Goal: Information Seeking & Learning: Check status

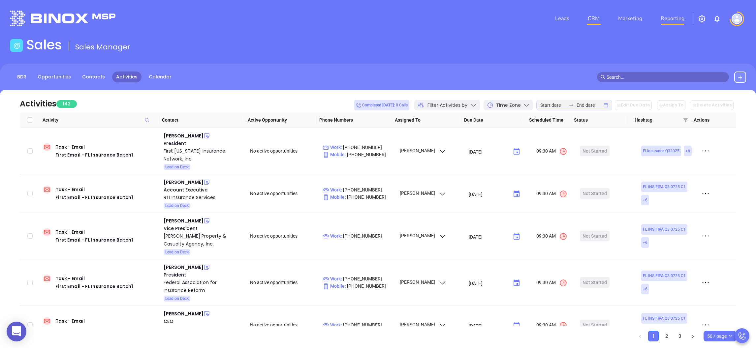
click at [670, 17] on link "Reporting" at bounding box center [672, 18] width 29 height 13
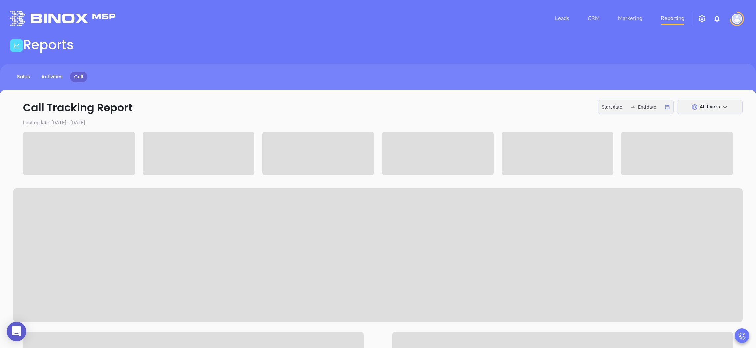
type input "[DATE]"
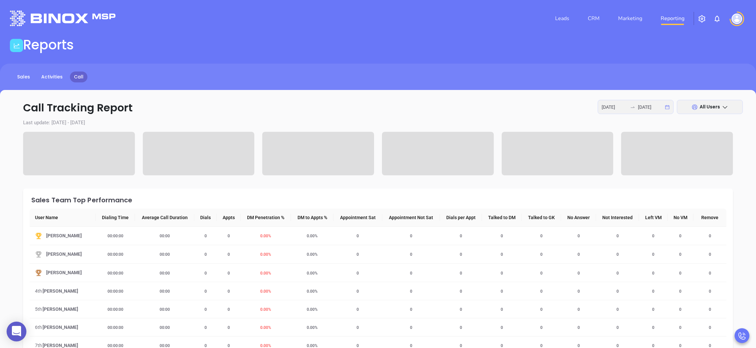
click at [668, 108] on div "[DATE] [DATE]" at bounding box center [636, 107] width 76 height 14
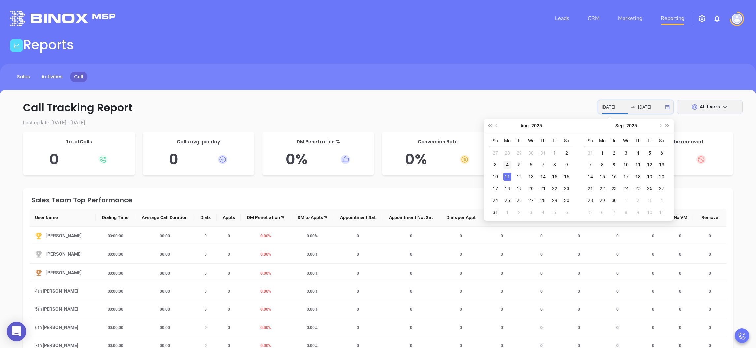
type input "[DATE]"
click at [506, 164] on div "4" at bounding box center [508, 165] width 8 height 8
click at [556, 164] on div "8" at bounding box center [555, 165] width 8 height 8
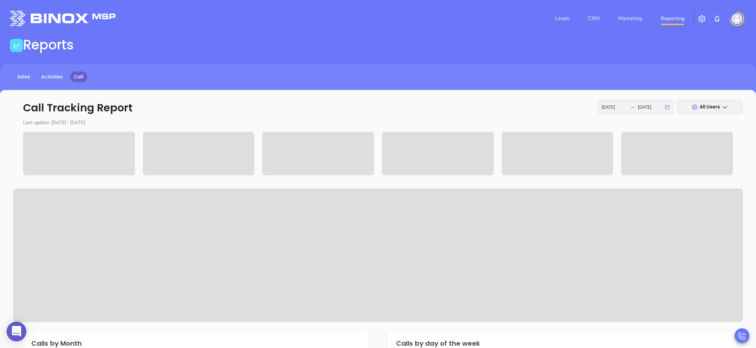
click at [723, 107] on icon at bounding box center [725, 107] width 7 height 7
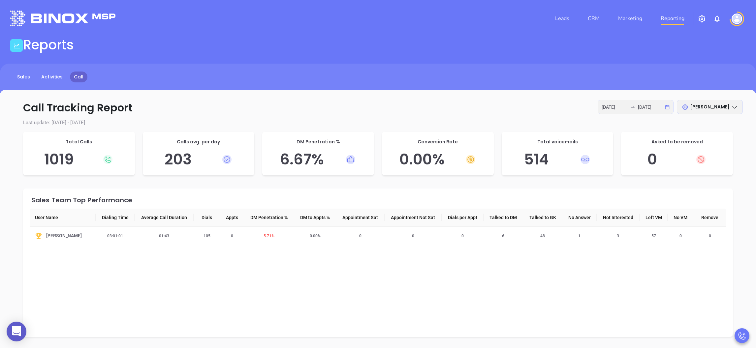
drag, startPoint x: 270, startPoint y: 104, endPoint x: 267, endPoint y: 102, distance: 3.6
click at [269, 103] on p "Call Tracking Report [DATE] [DATE] [PERSON_NAME]" at bounding box center [378, 108] width 730 height 16
click at [731, 103] on div "[PERSON_NAME]" at bounding box center [710, 107] width 66 height 14
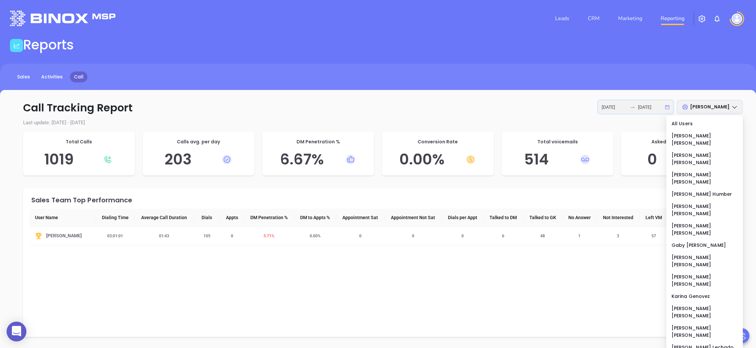
click at [647, 106] on input "[DATE]" at bounding box center [651, 107] width 26 height 7
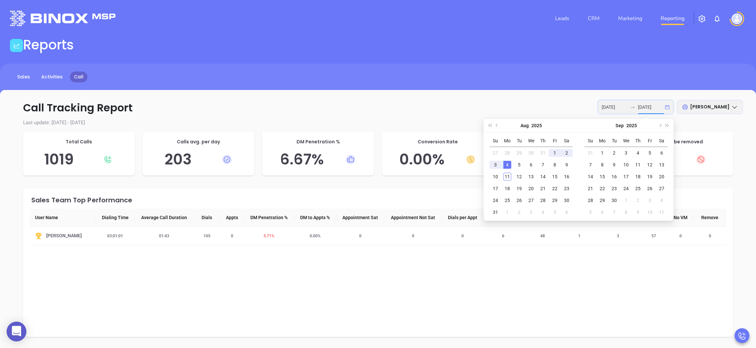
type input "[DATE]"
click at [459, 109] on p "Call Tracking Report [DATE] [DATE] [PERSON_NAME]" at bounding box center [378, 108] width 730 height 16
